Goal: Task Accomplishment & Management: Use online tool/utility

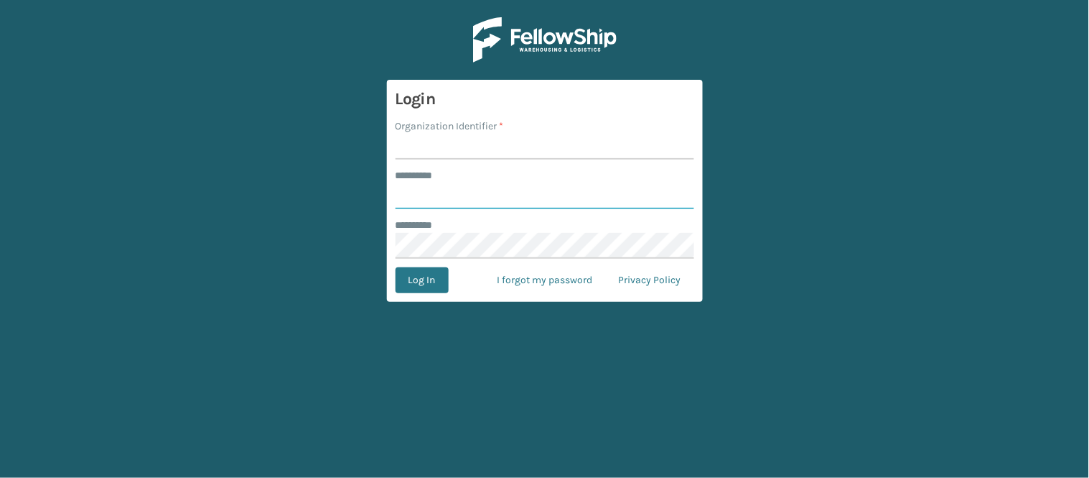
type input "******"
click at [490, 148] on input "Organization Identifier *" at bounding box center [545, 147] width 299 height 26
type input "WindGap"
click at [425, 279] on button "Log In" at bounding box center [422, 280] width 53 height 26
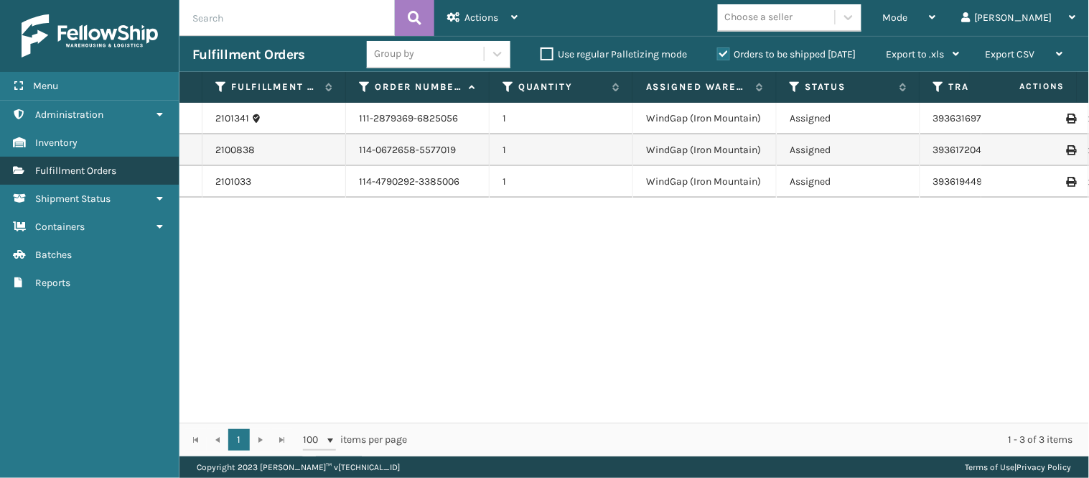
click at [83, 164] on span "Fulfillment Orders" at bounding box center [75, 170] width 81 height 12
click at [320, 244] on div "2101341 111-2879369-6825056 1 WindGap (Iron Mountain) Assigned 393631697548 Fed…" at bounding box center [635, 263] width 910 height 320
click at [382, 152] on td "114-0672658-5577019" at bounding box center [418, 150] width 144 height 32
click at [493, 18] on span "Actions" at bounding box center [482, 17] width 34 height 12
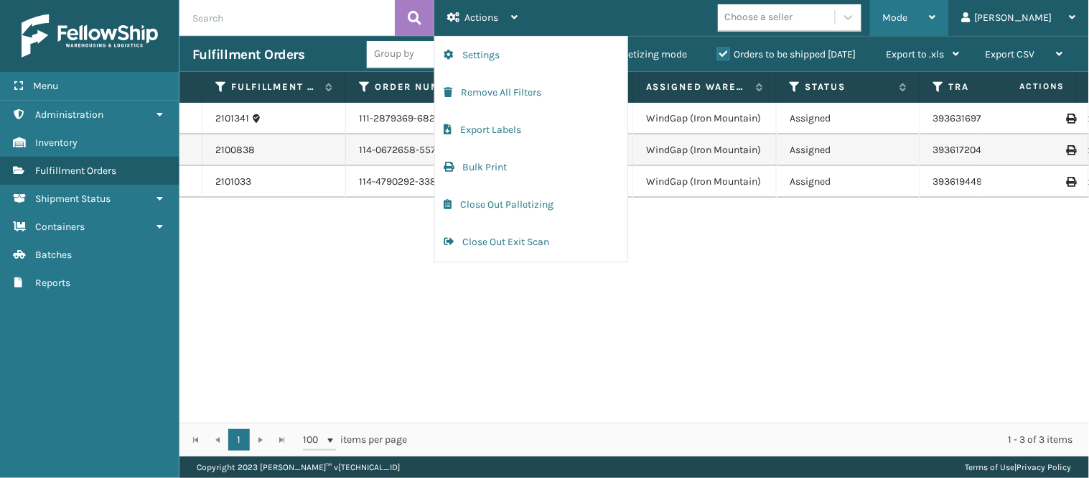
click at [936, 6] on div "Mode" at bounding box center [909, 18] width 53 height 36
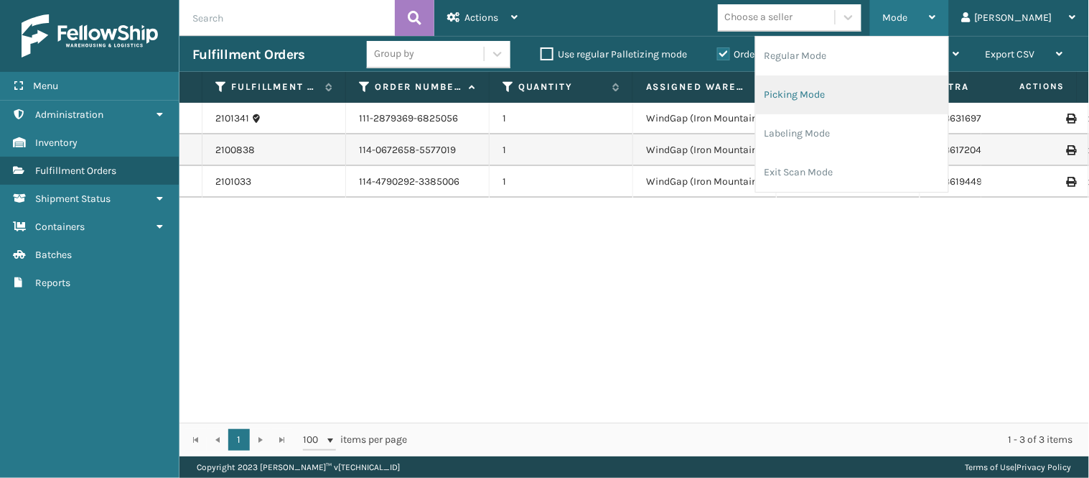
click at [928, 92] on li "Picking Mode" at bounding box center [852, 94] width 192 height 39
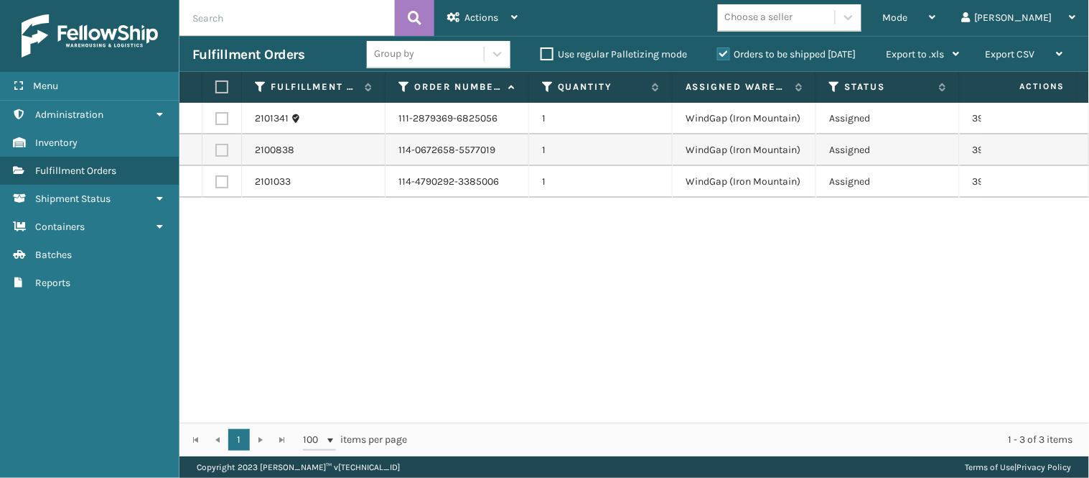
click at [225, 147] on label at bounding box center [221, 150] width 13 height 13
click at [216, 147] on input "checkbox" at bounding box center [215, 148] width 1 height 9
checkbox input "true"
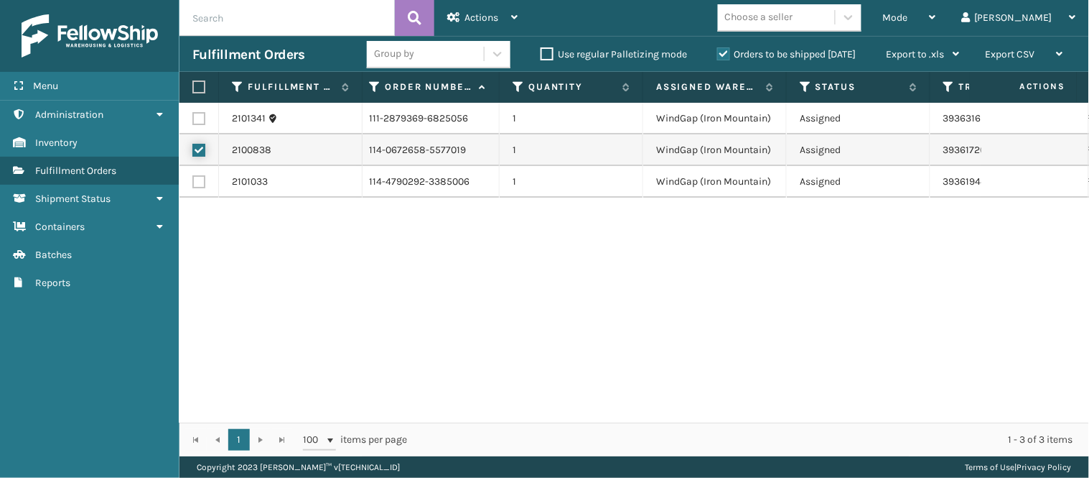
scroll to position [0, 32]
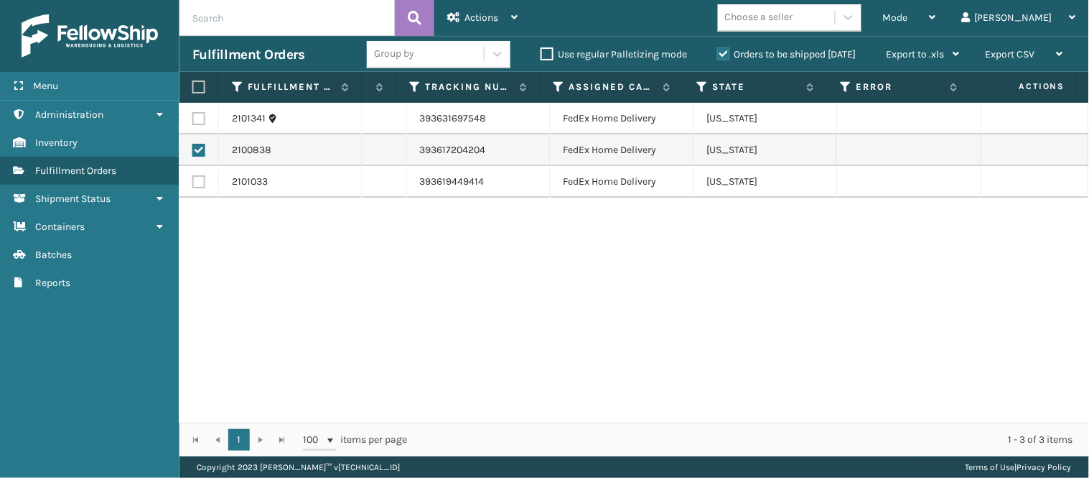
click at [225, 147] on td "2100838" at bounding box center [291, 150] width 144 height 32
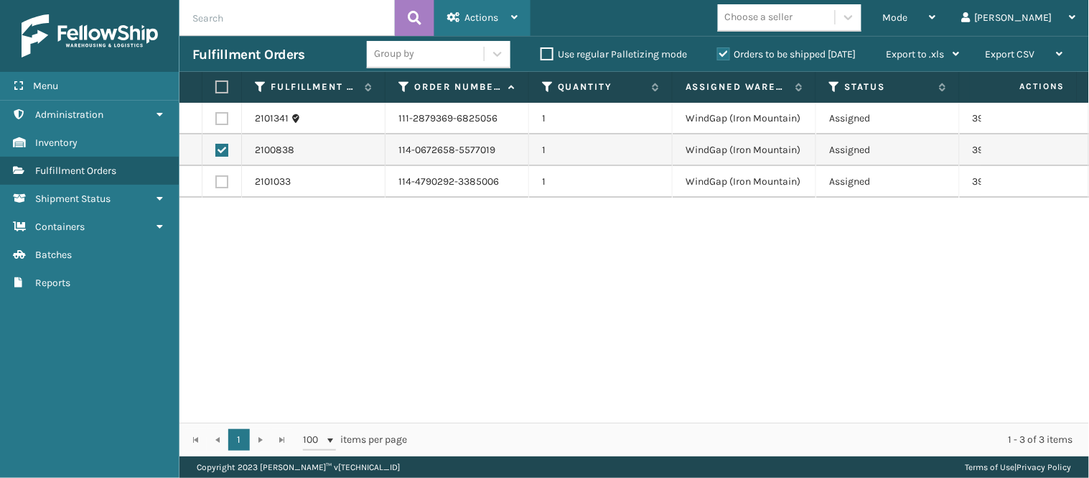
click at [503, 6] on div "Actions" at bounding box center [482, 18] width 70 height 36
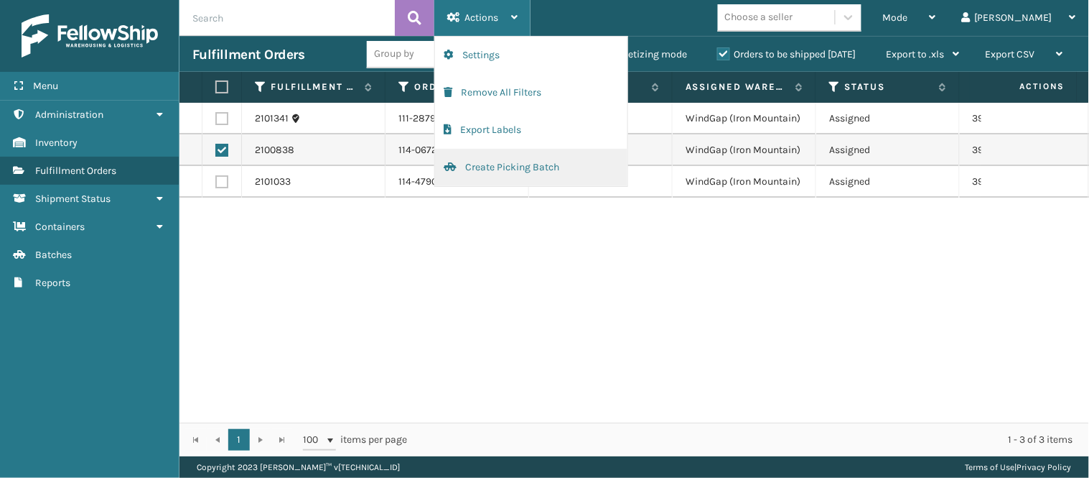
click at [546, 174] on button "Create Picking Batch" at bounding box center [531, 167] width 192 height 37
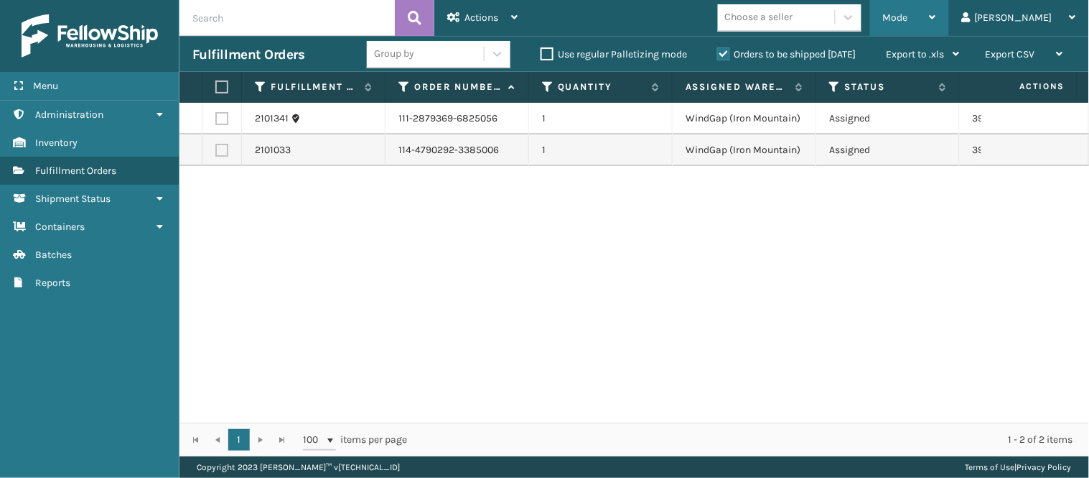
click at [936, 16] on div "Mode" at bounding box center [909, 18] width 53 height 36
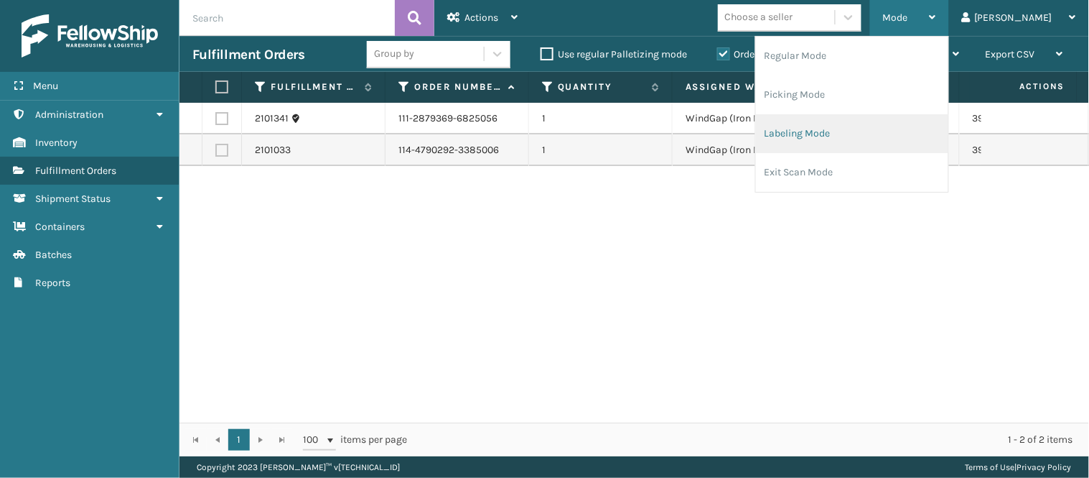
click at [949, 131] on li "Labeling Mode" at bounding box center [852, 133] width 192 height 39
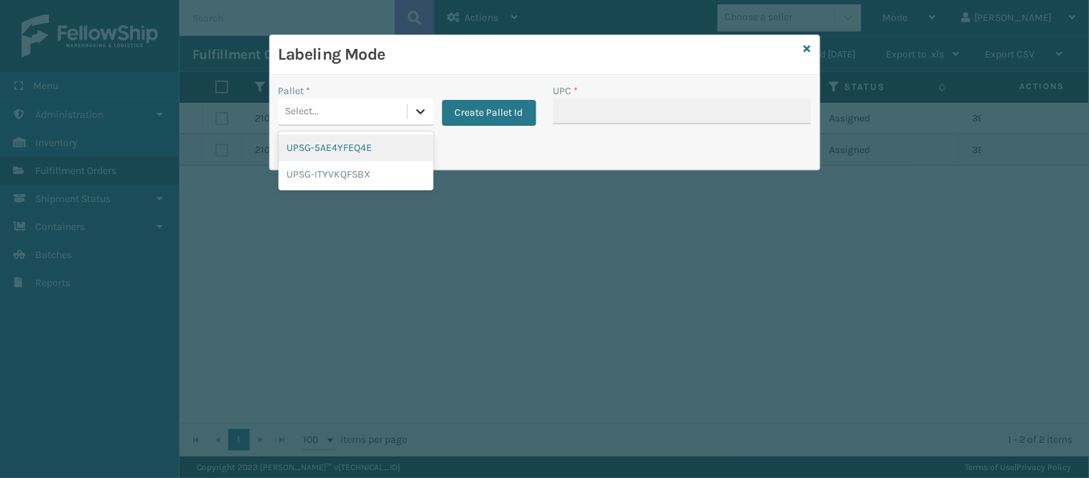
click at [421, 121] on div at bounding box center [421, 111] width 26 height 26
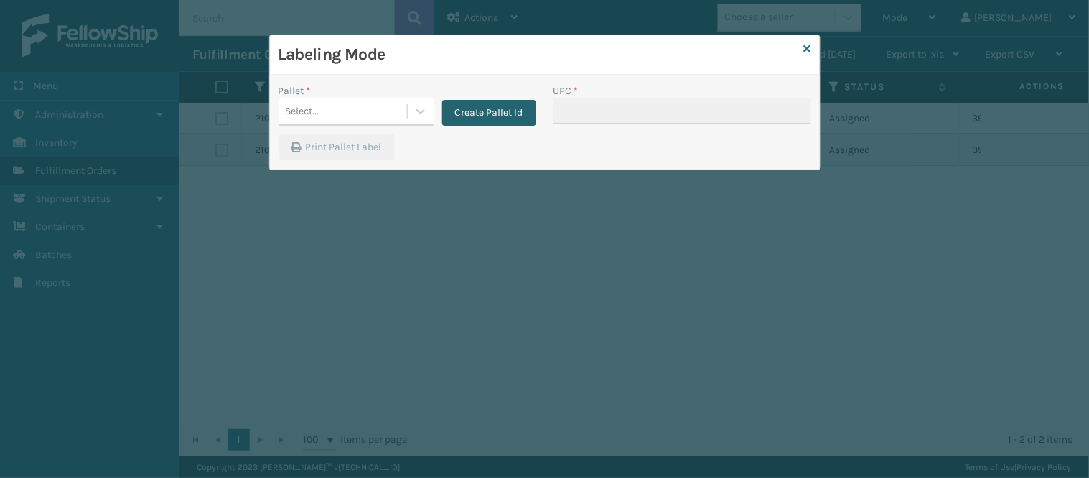
drag, startPoint x: 498, startPoint y: 113, endPoint x: 470, endPoint y: 111, distance: 28.8
click at [470, 111] on button "Create Pallet Id" at bounding box center [489, 113] width 94 height 26
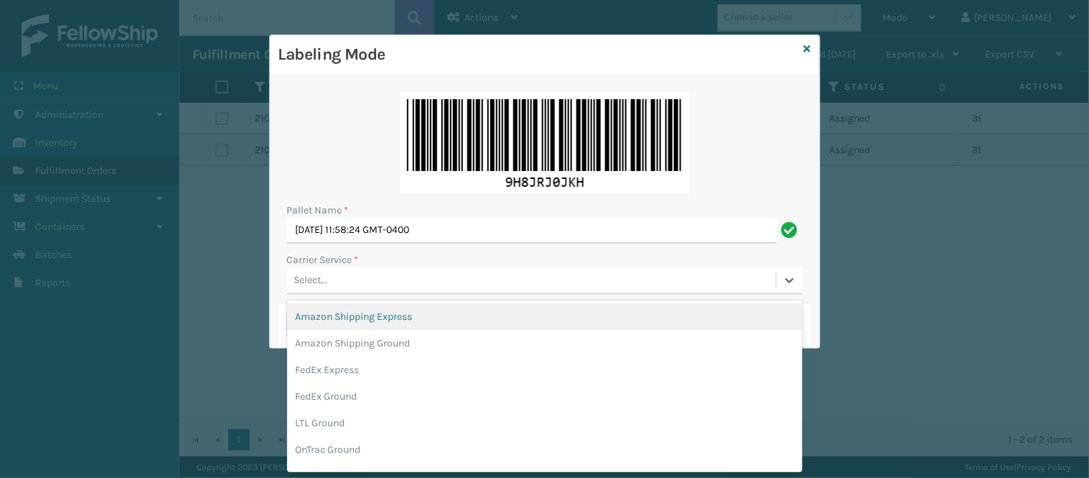
scroll to position [0, 0]
click at [357, 281] on div "Select..." at bounding box center [531, 281] width 489 height 24
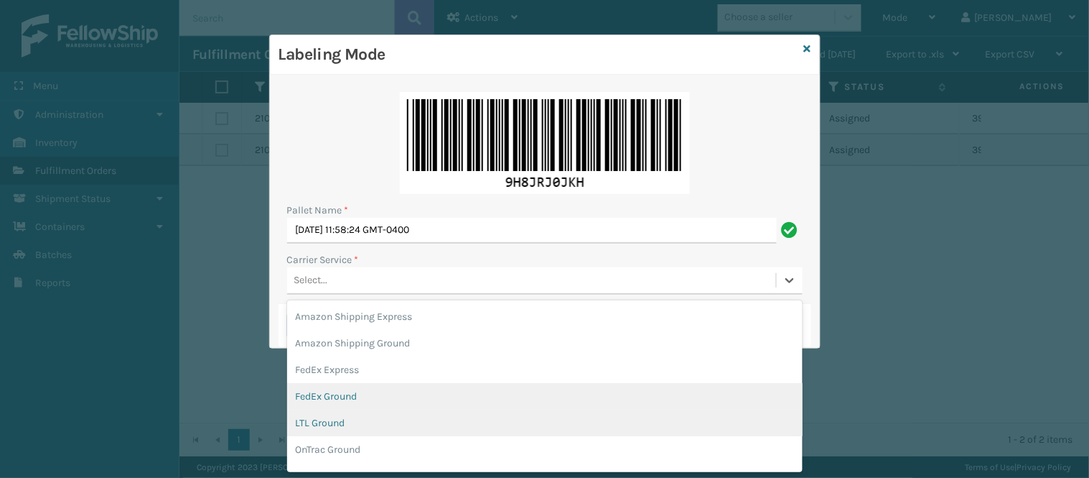
click at [385, 411] on div "LTL Ground" at bounding box center [545, 422] width 516 height 27
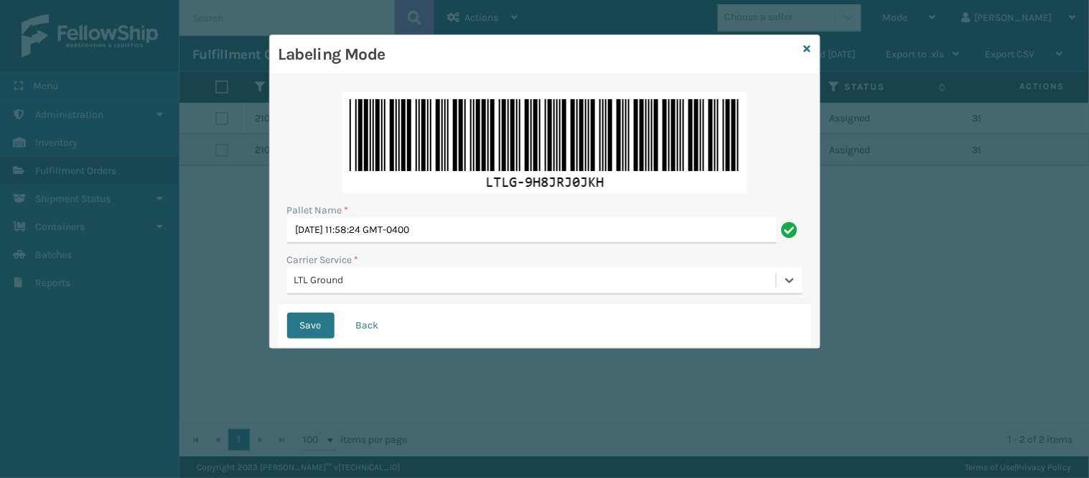
click at [382, 275] on div "LTL Ground" at bounding box center [535, 280] width 483 height 15
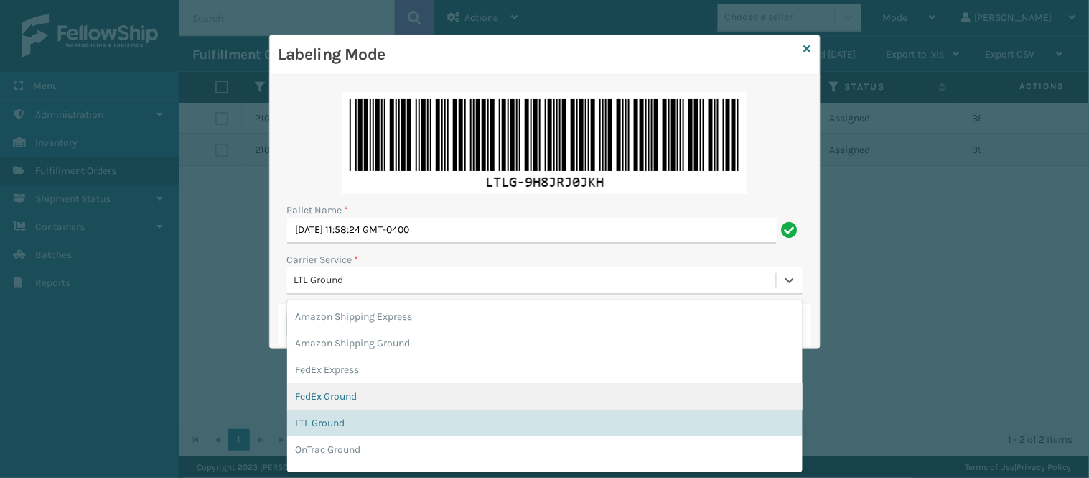
click at [357, 386] on div "FedEx Ground" at bounding box center [545, 396] width 516 height 27
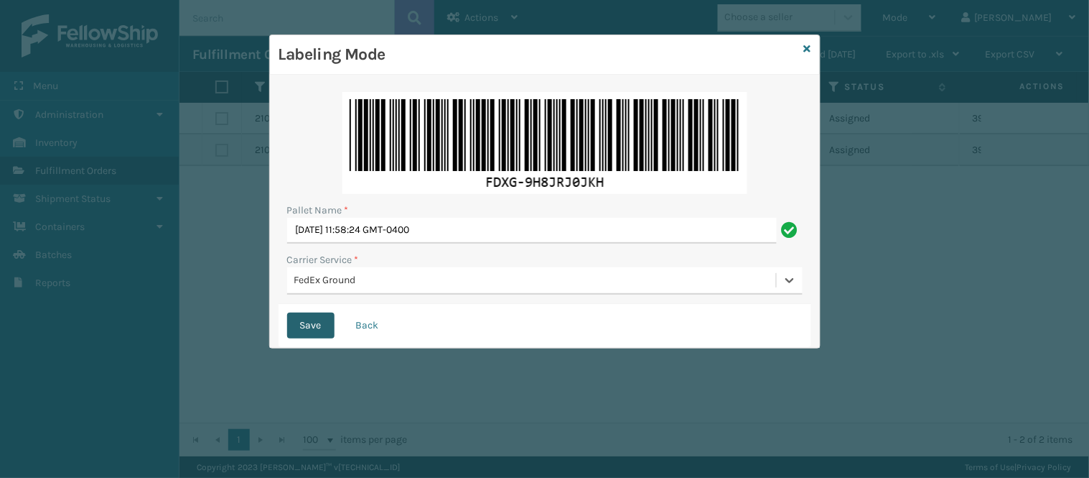
click at [297, 325] on button "Save" at bounding box center [310, 325] width 47 height 26
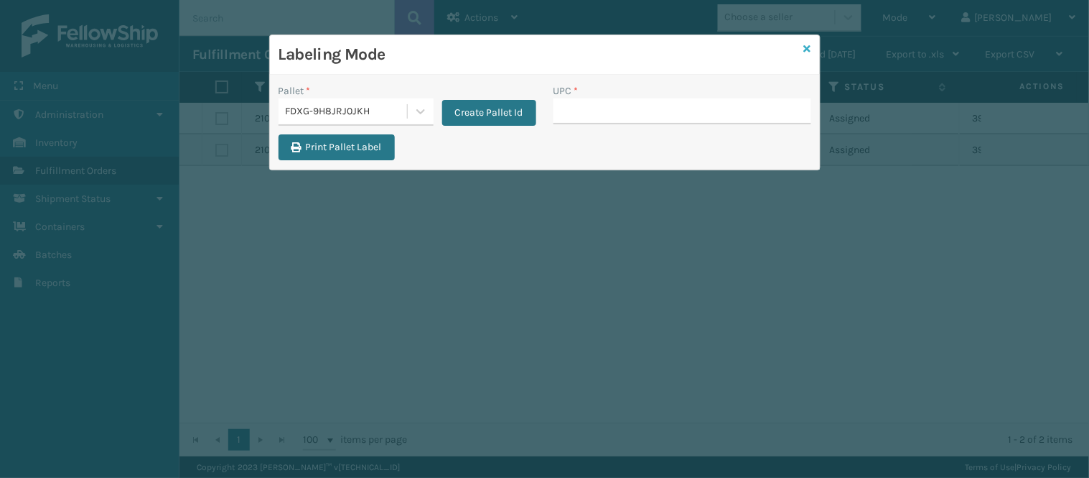
click at [808, 45] on icon at bounding box center [807, 49] width 7 height 10
